Goal: Task Accomplishment & Management: Use online tool/utility

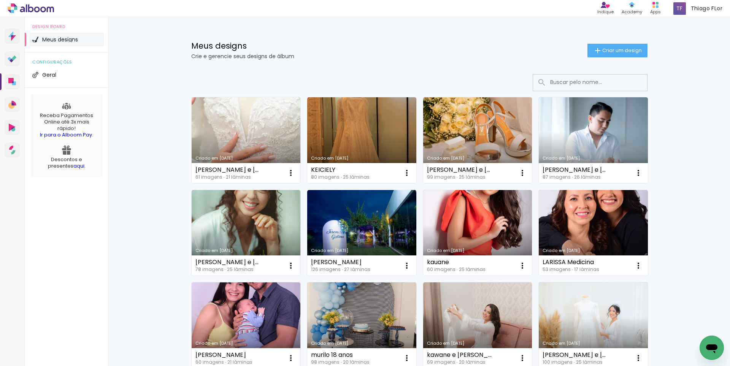
click at [582, 84] on input at bounding box center [600, 83] width 108 height 16
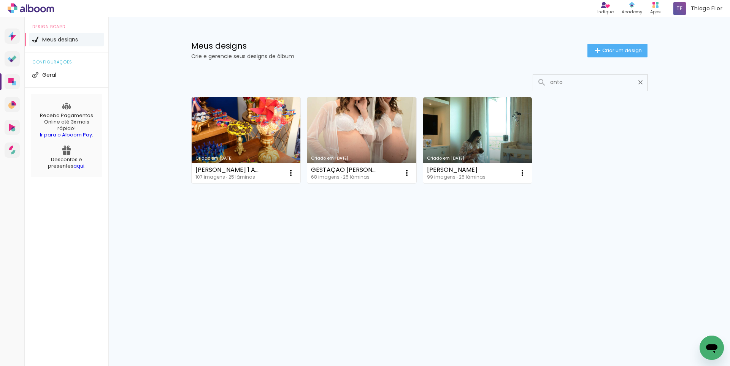
type input "anto"
type paper-input "anto"
click at [269, 136] on link "Criado em [DATE]" at bounding box center [246, 140] width 109 height 86
